Goal: Task Accomplishment & Management: Manage account settings

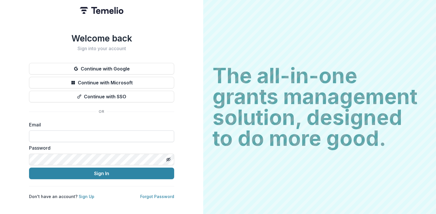
click at [52, 131] on input at bounding box center [101, 137] width 145 height 12
type input "*"
click at [68, 137] on input "**********" at bounding box center [101, 137] width 145 height 12
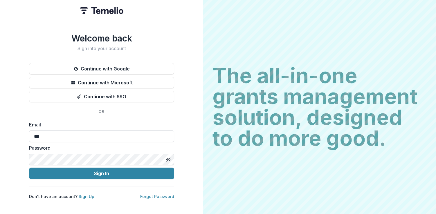
type input "**********"
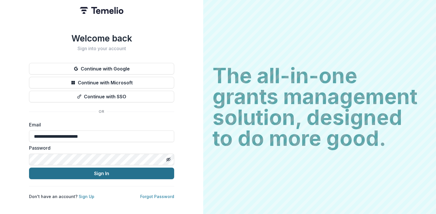
click at [99, 172] on button "Sign In" at bounding box center [101, 174] width 145 height 12
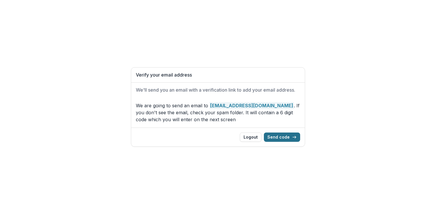
click at [278, 138] on button "Send code" at bounding box center [282, 137] width 36 height 9
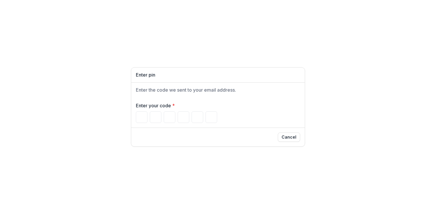
paste input "******"
type input "*"
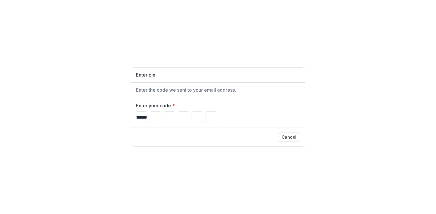
type input "*"
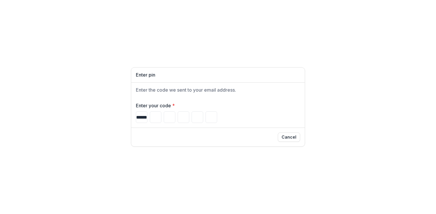
type input "*"
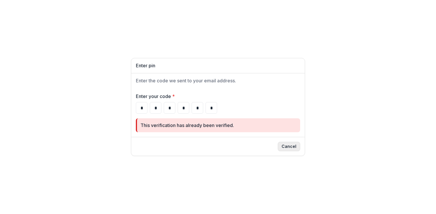
click at [290, 144] on button "Cancel" at bounding box center [289, 146] width 22 height 9
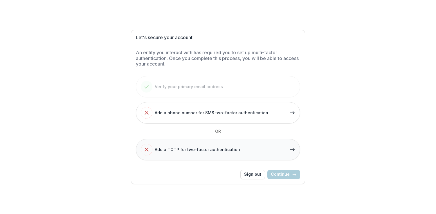
click at [195, 153] on div "Add a TOTP for two-factor authentication" at bounding box center [190, 150] width 99 height 12
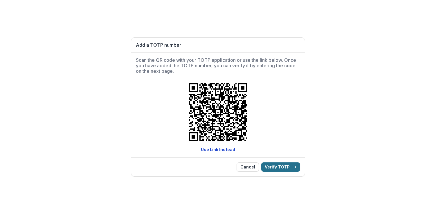
click at [280, 169] on button "Verify TOTP" at bounding box center [280, 167] width 39 height 9
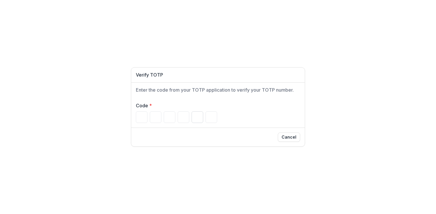
type input "*"
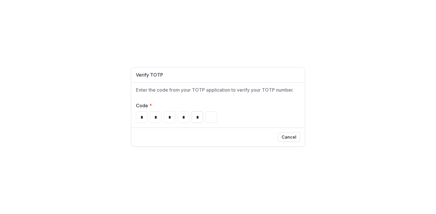
type input "*"
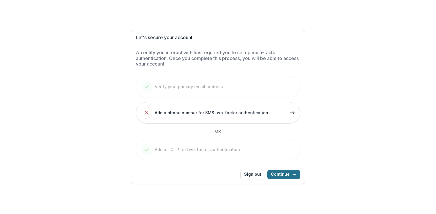
click at [281, 176] on button "Continue" at bounding box center [283, 174] width 33 height 9
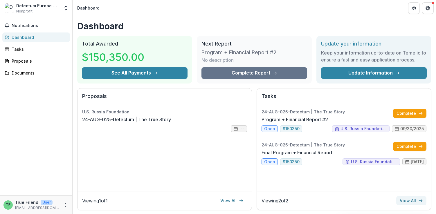
click at [407, 201] on link "View All" at bounding box center [411, 200] width 30 height 9
click at [22, 72] on div "Documents" at bounding box center [39, 73] width 54 height 6
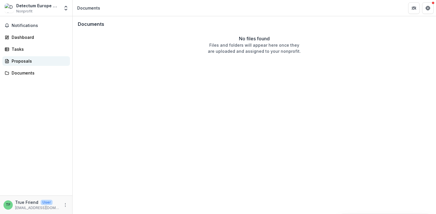
click at [14, 61] on div "Proposals" at bounding box center [39, 61] width 54 height 6
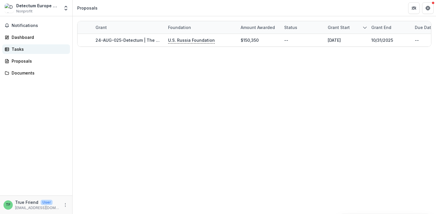
click at [20, 50] on div "Tasks" at bounding box center [39, 49] width 54 height 6
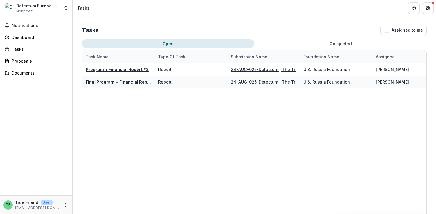
click at [323, 45] on button "Completed" at bounding box center [340, 43] width 172 height 8
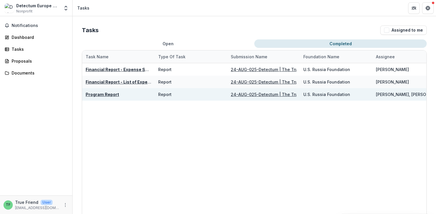
click at [104, 98] on div "Program Report" at bounding box center [119, 94] width 66 height 12
click at [97, 93] on u "Program Report" at bounding box center [102, 94] width 33 height 5
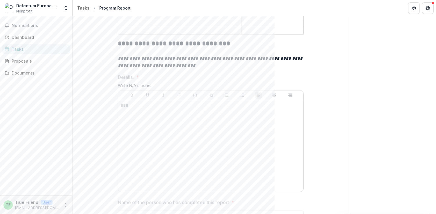
scroll to position [1390, 0]
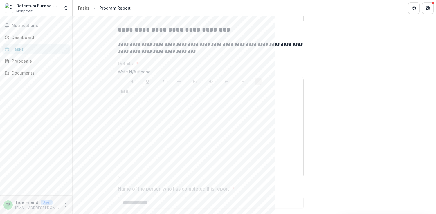
scroll to position [19, 0]
